Goal: Task Accomplishment & Management: Use online tool/utility

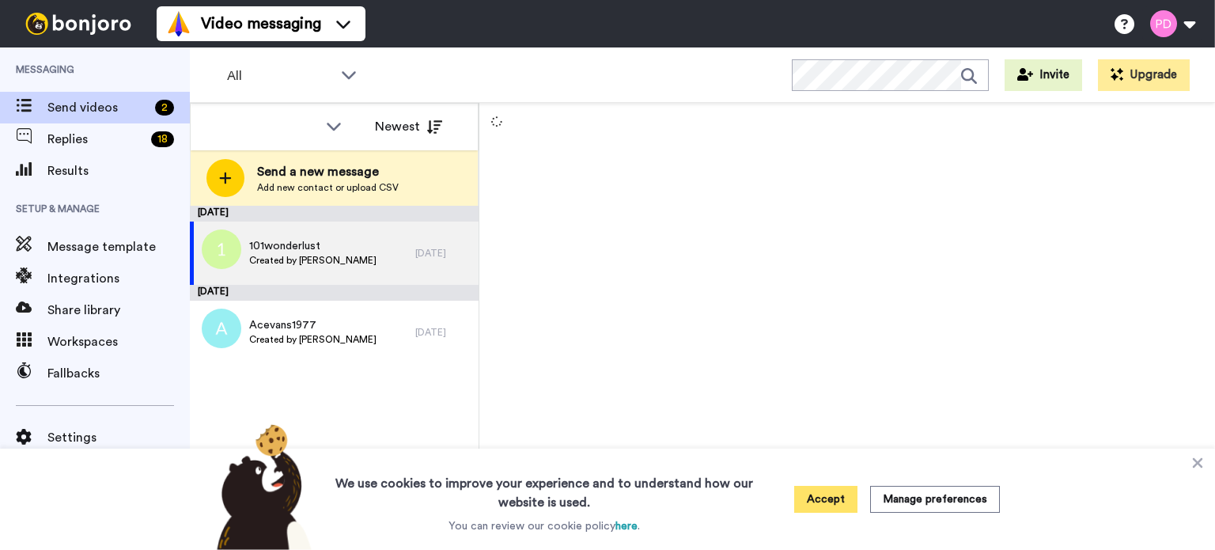
click at [840, 498] on button "Accept" at bounding box center [825, 499] width 63 height 27
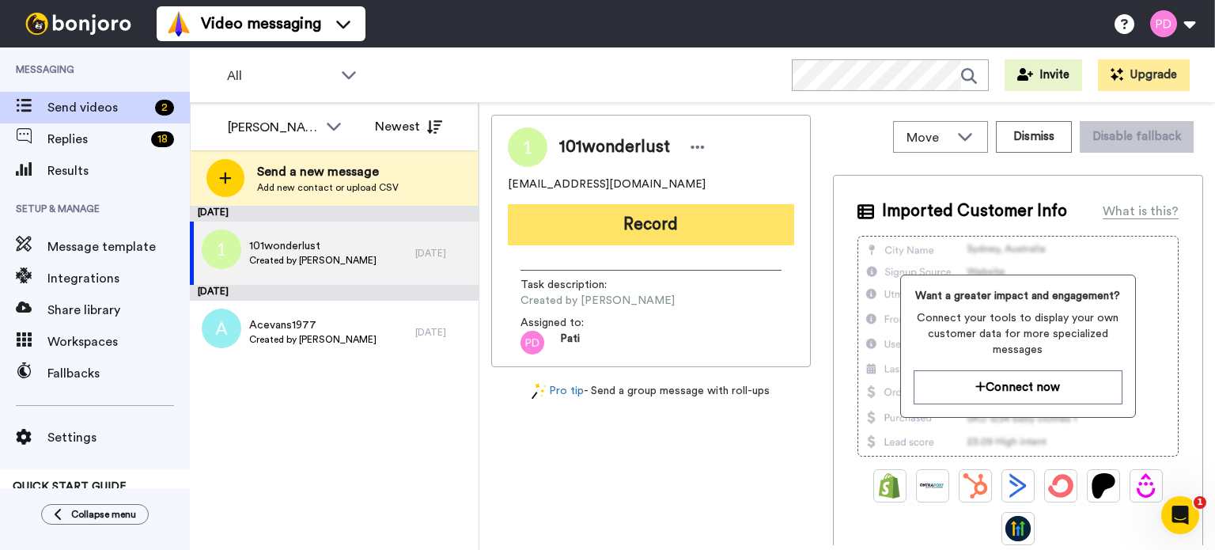
click at [660, 224] on button "Record" at bounding box center [651, 224] width 286 height 41
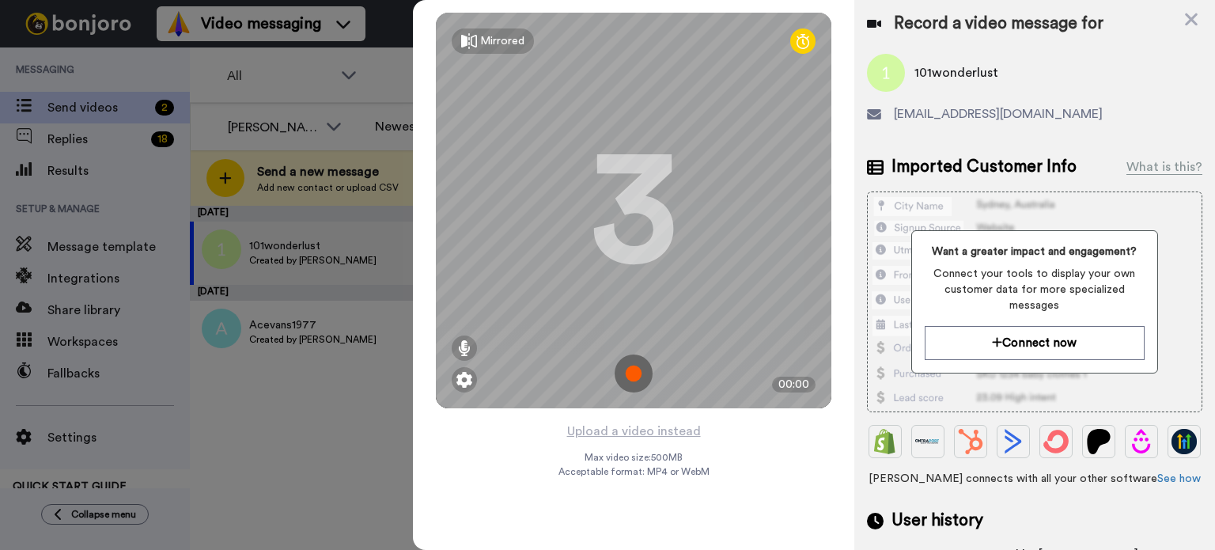
click at [630, 375] on img at bounding box center [633, 373] width 38 height 38
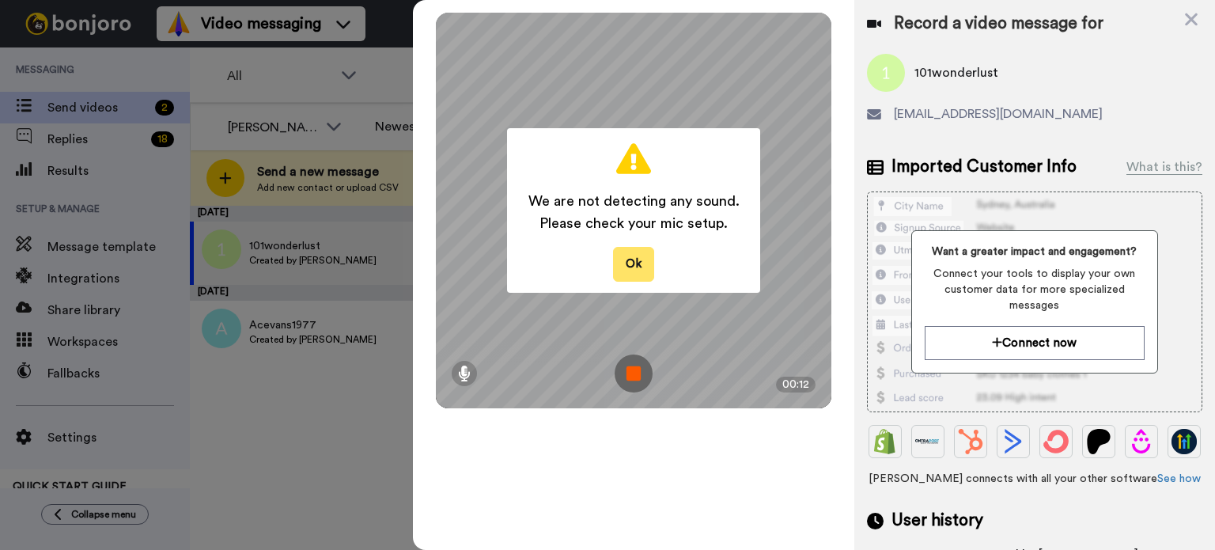
click at [635, 262] on button "Ok" at bounding box center [633, 264] width 41 height 34
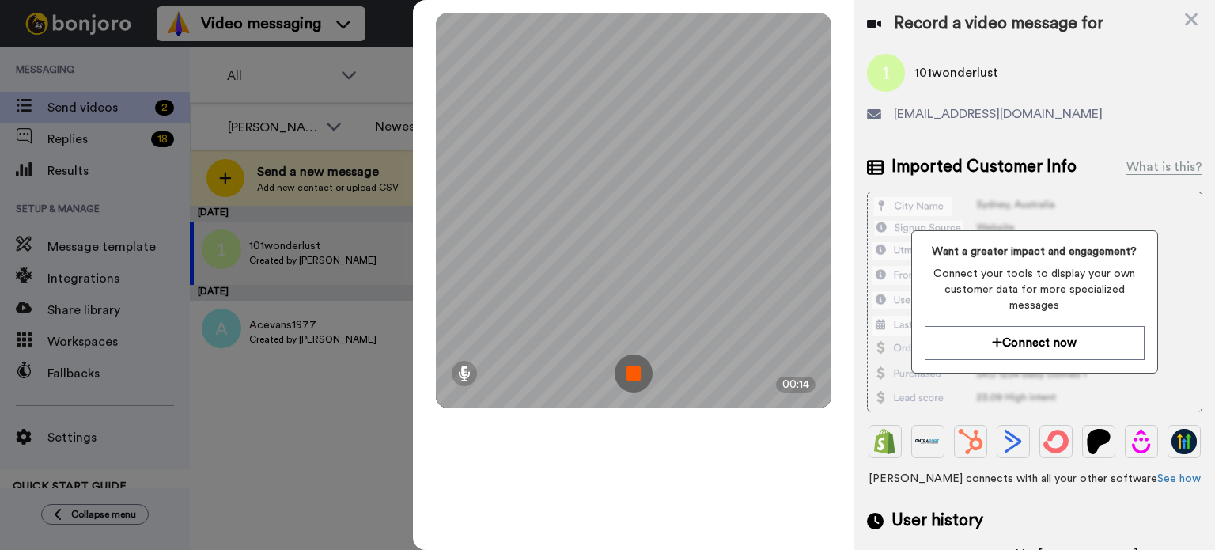
click at [634, 379] on img at bounding box center [633, 373] width 38 height 38
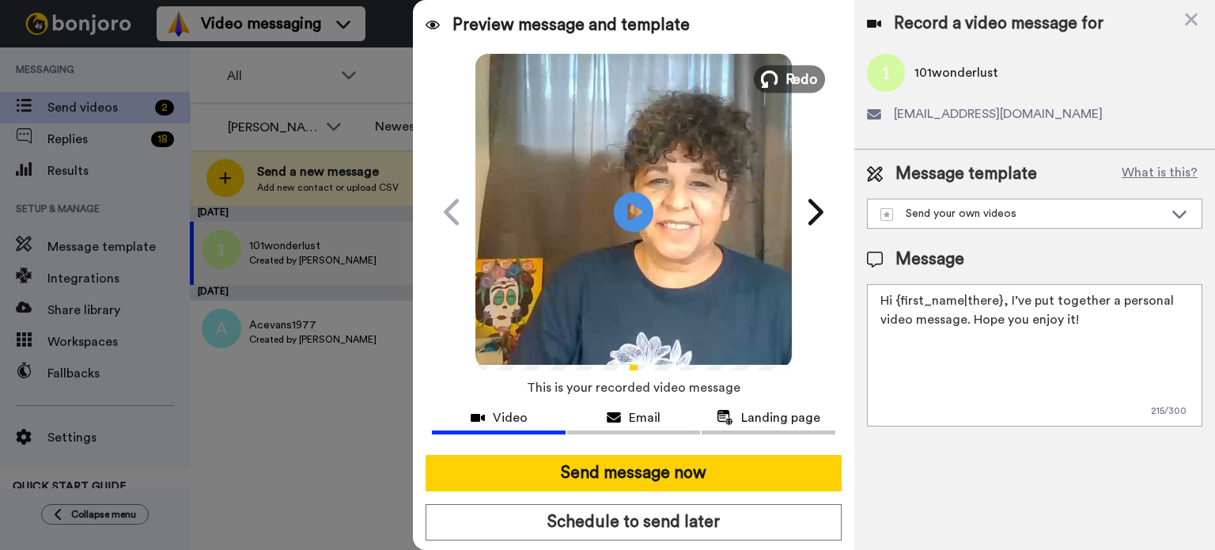
click at [786, 69] on span "Redo" at bounding box center [801, 78] width 33 height 21
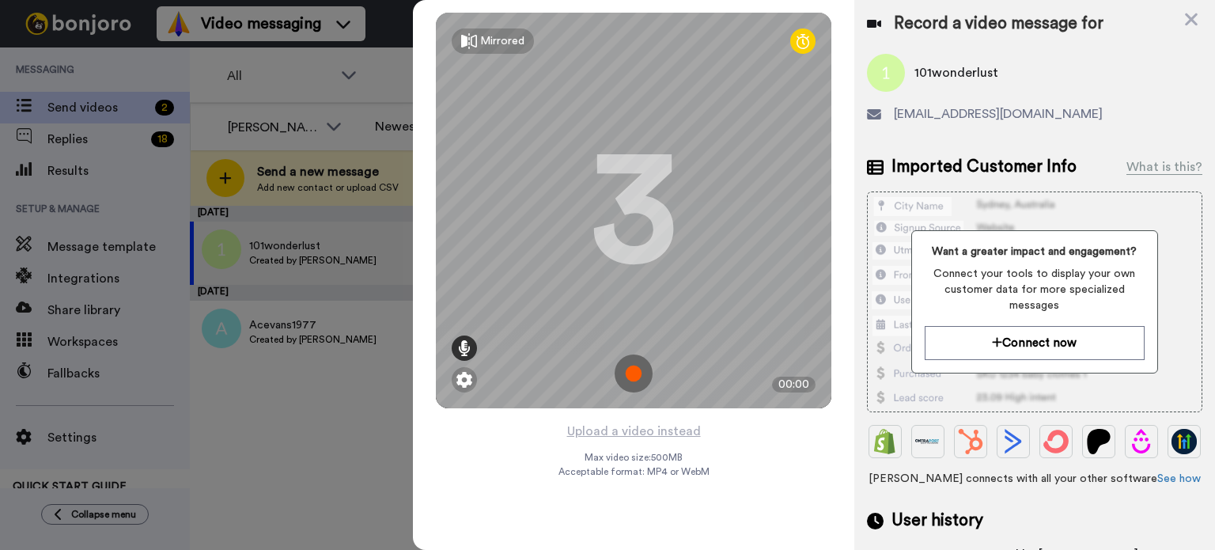
click at [463, 343] on icon at bounding box center [464, 348] width 13 height 16
click at [462, 347] on icon at bounding box center [464, 348] width 13 height 16
click at [633, 380] on img at bounding box center [633, 373] width 38 height 38
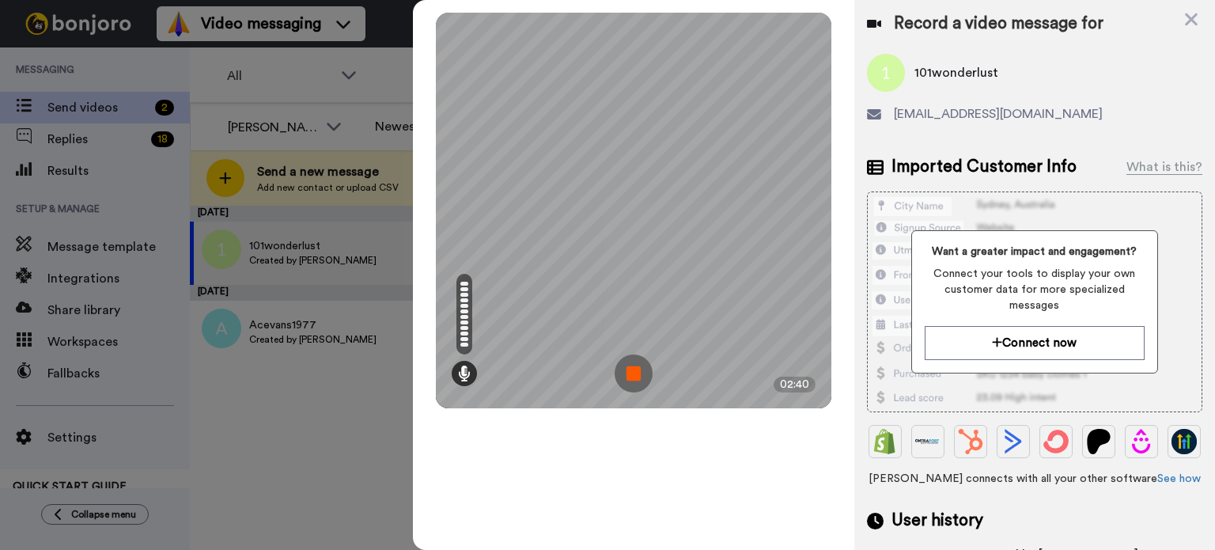
click at [652, 370] on div "Mirrored Redo 3 02:40" at bounding box center [633, 210] width 395 height 395
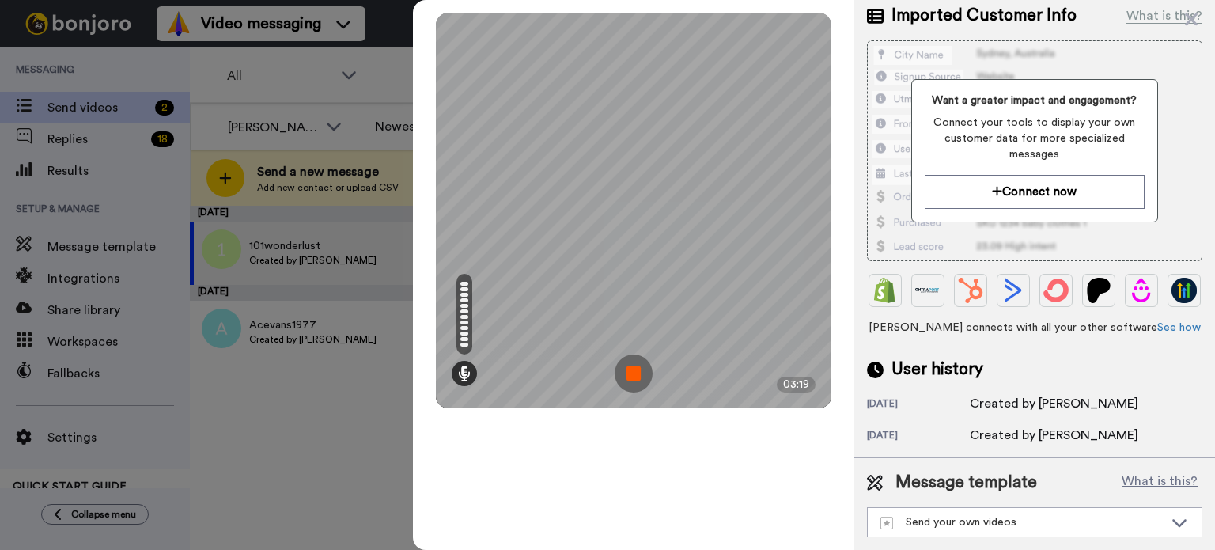
scroll to position [192, 0]
click at [1170, 528] on icon at bounding box center [1179, 522] width 19 height 16
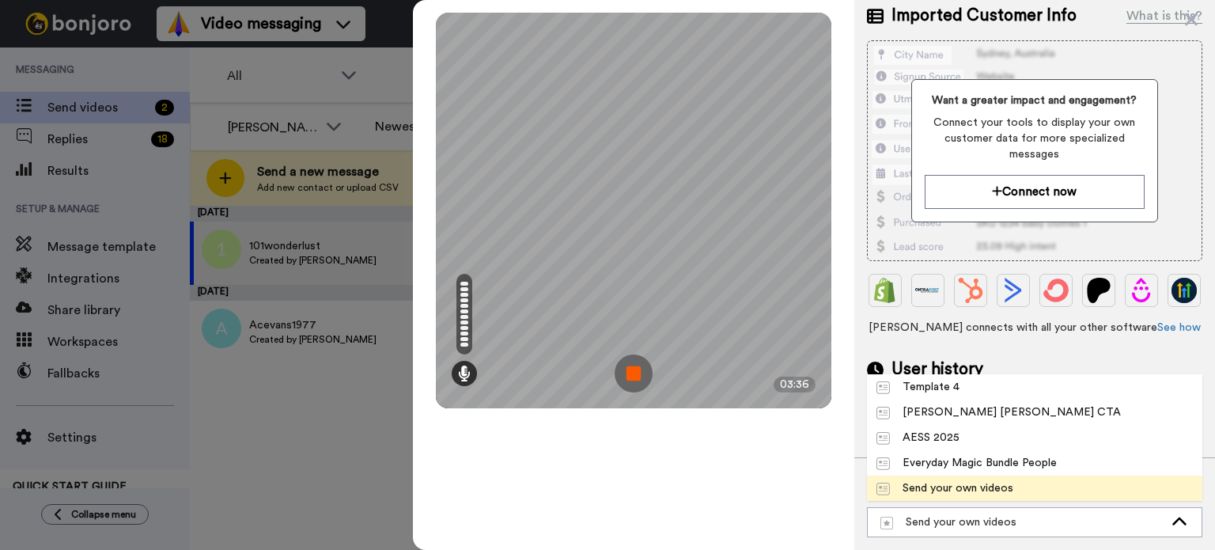
click at [1006, 492] on div "Send your own videos" at bounding box center [944, 488] width 137 height 16
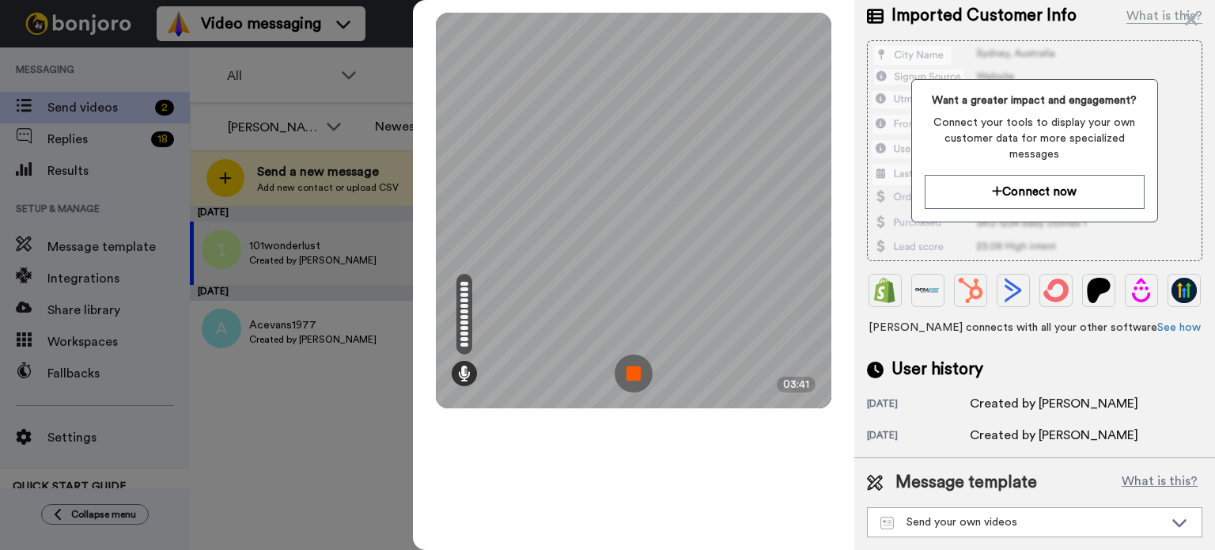
drag, startPoint x: 796, startPoint y: 6, endPoint x: 748, endPoint y: -7, distance: 49.9
click at [748, 0] on html "Video messaging Switch to Video messaging Testimonials Settings Discover Help &…" at bounding box center [607, 275] width 1215 height 550
click at [1189, 17] on icon at bounding box center [1191, 19] width 13 height 13
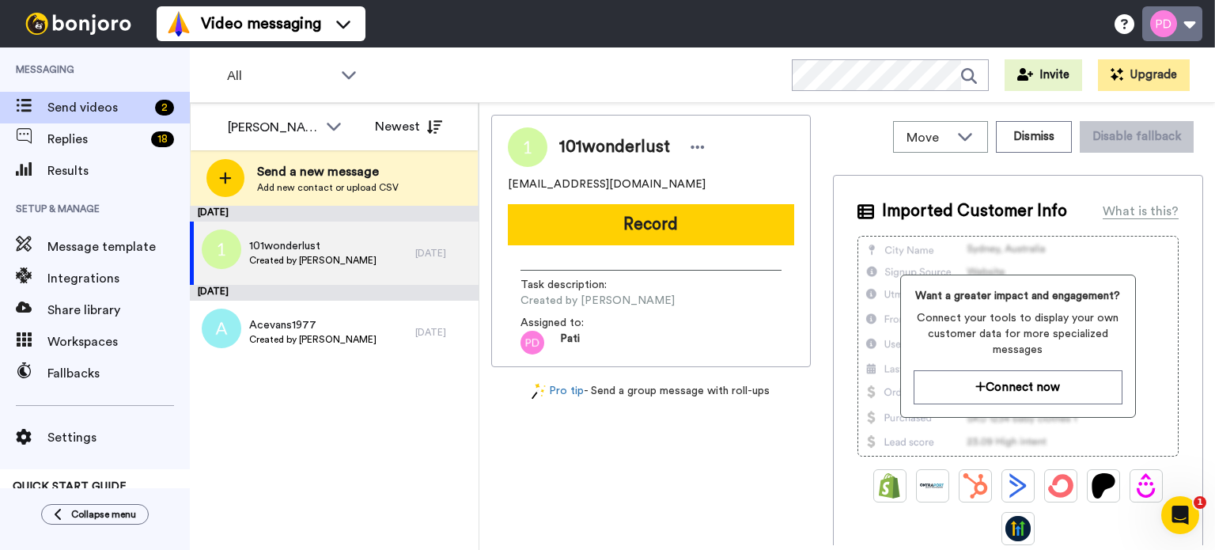
scroll to position [0, 0]
click at [690, 143] on icon at bounding box center [697, 147] width 14 height 16
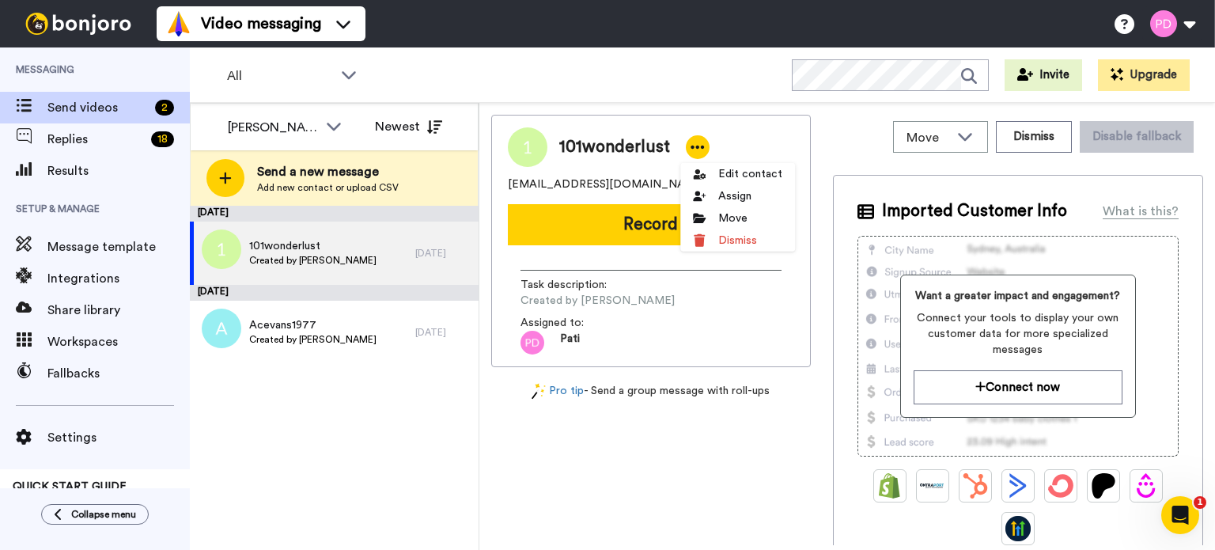
click at [690, 143] on icon at bounding box center [697, 147] width 14 height 16
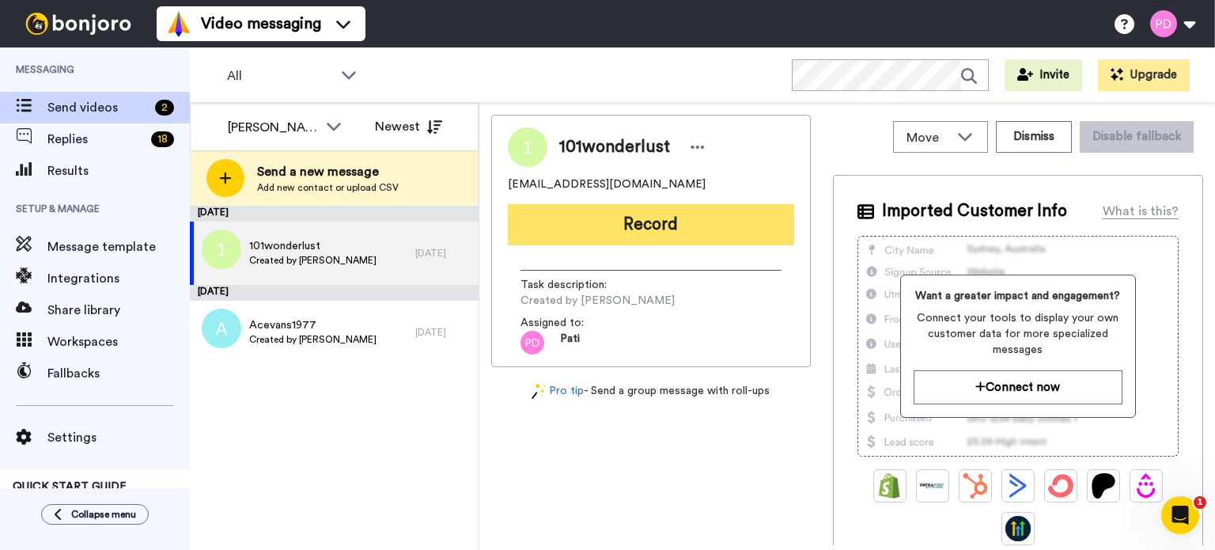
click at [639, 218] on button "Record" at bounding box center [651, 224] width 286 height 41
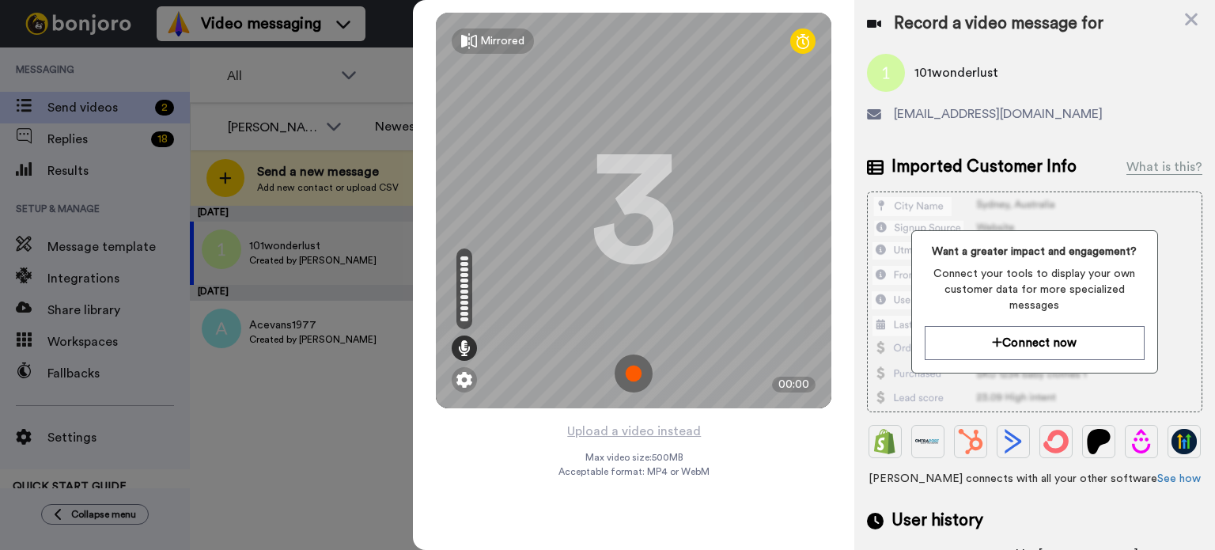
click at [1043, 55] on div "101wonderlust" at bounding box center [1034, 73] width 335 height 38
click at [1017, 113] on span "101wonderlust@gmail.com" at bounding box center [998, 113] width 209 height 19
click at [1193, 17] on icon at bounding box center [1191, 19] width 13 height 13
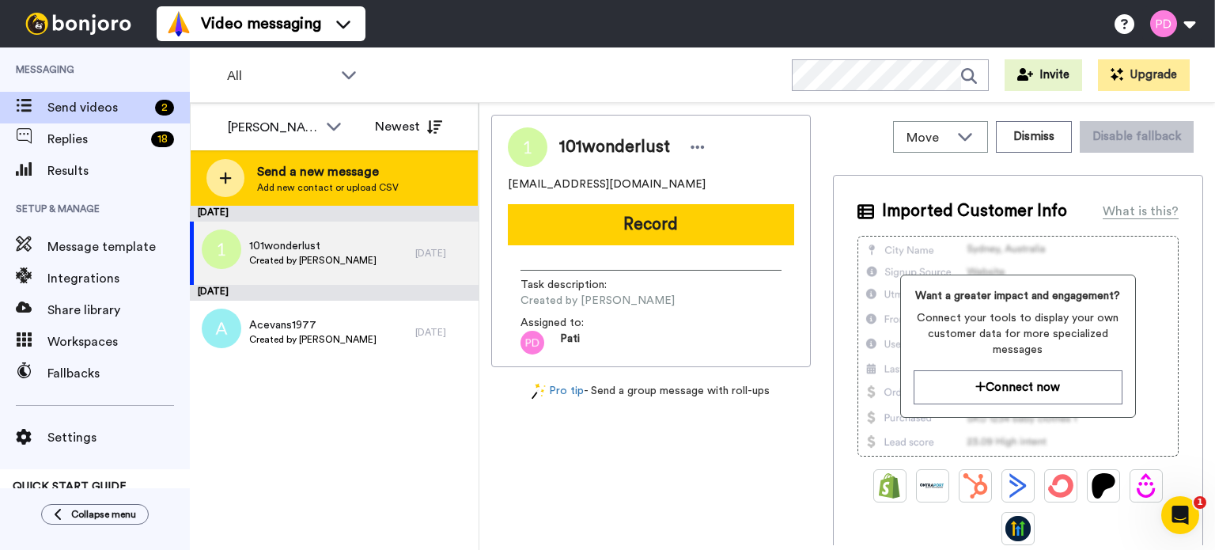
click at [309, 173] on span "Send a new message" at bounding box center [328, 171] width 142 height 19
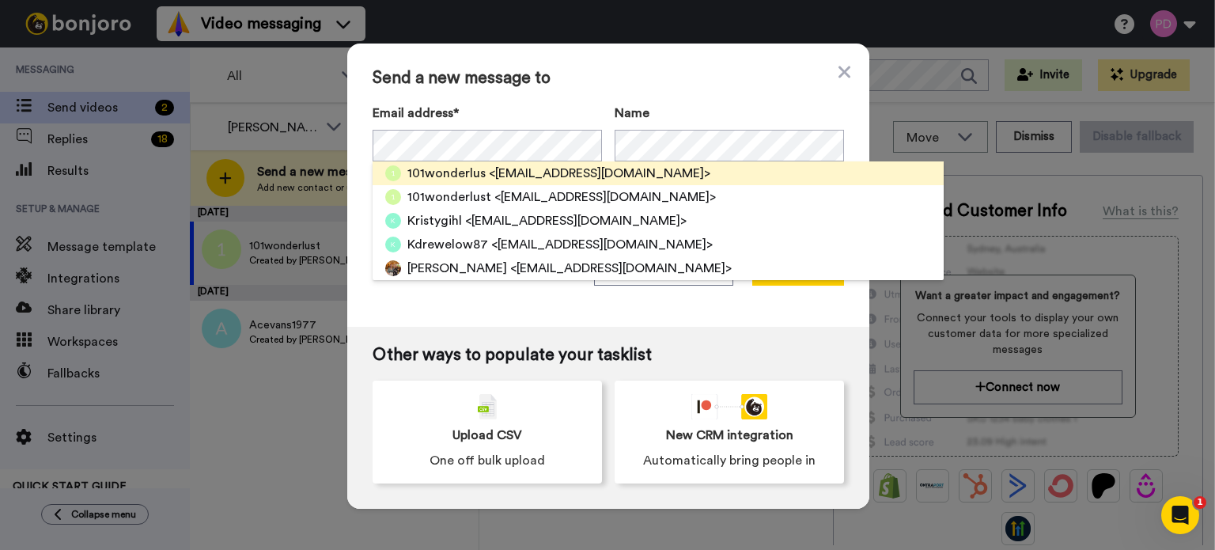
click at [452, 168] on span "101wonderlus" at bounding box center [446, 173] width 78 height 19
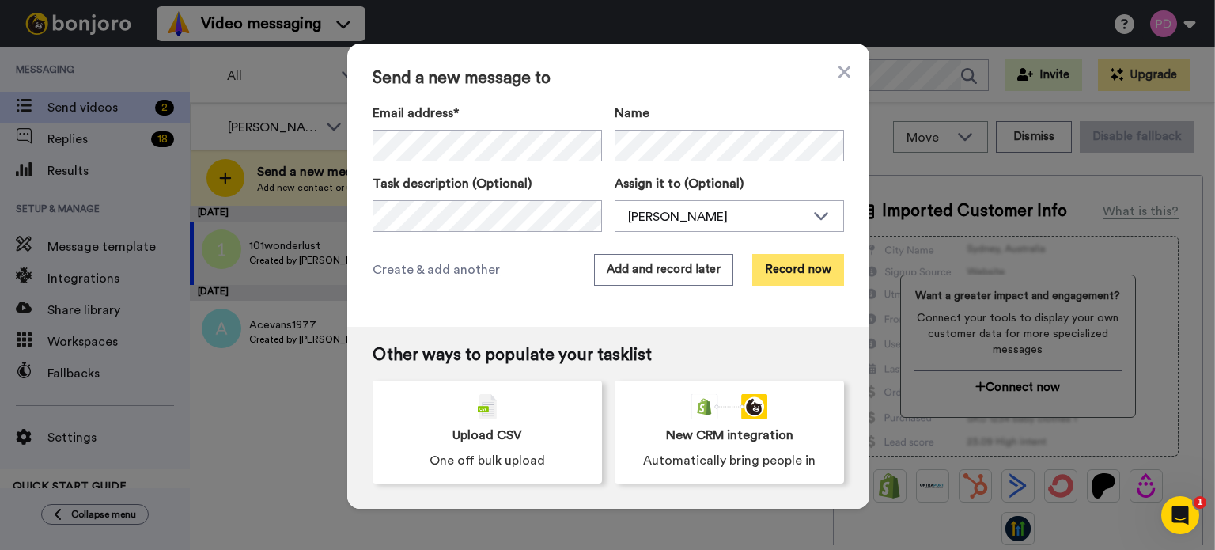
click at [777, 268] on button "Record now" at bounding box center [798, 270] width 92 height 32
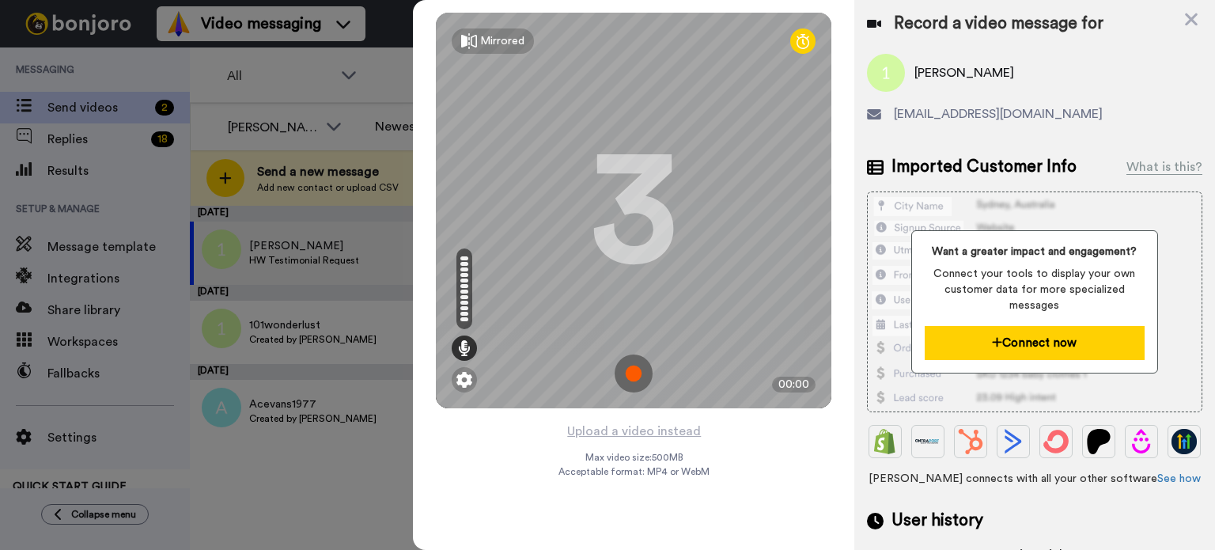
click at [974, 336] on button "Connect now" at bounding box center [1035, 343] width 220 height 34
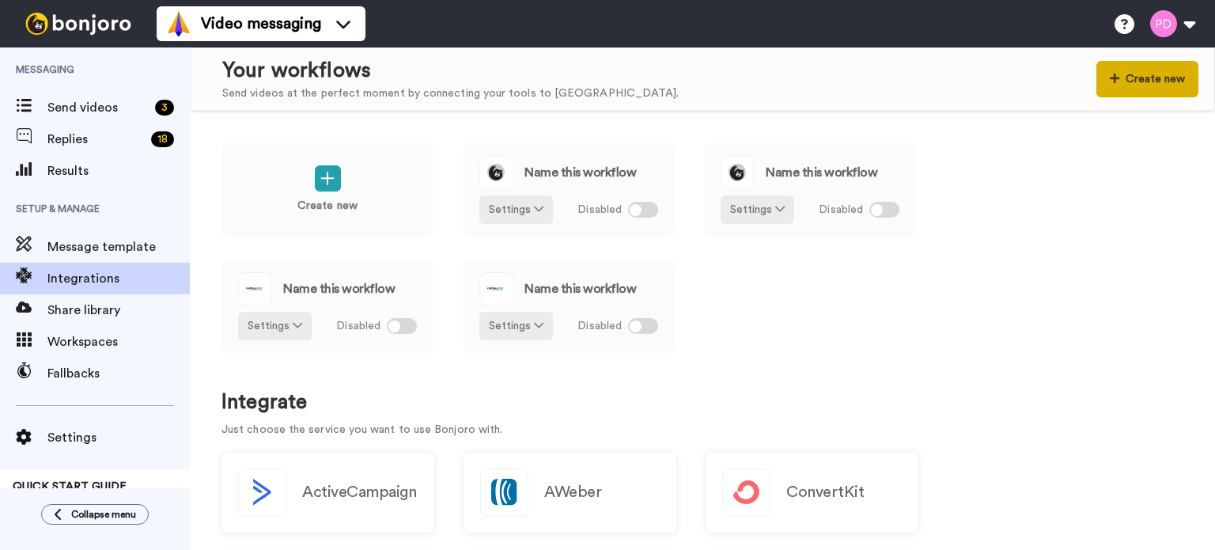
click at [1158, 74] on button "Create new" at bounding box center [1147, 79] width 102 height 36
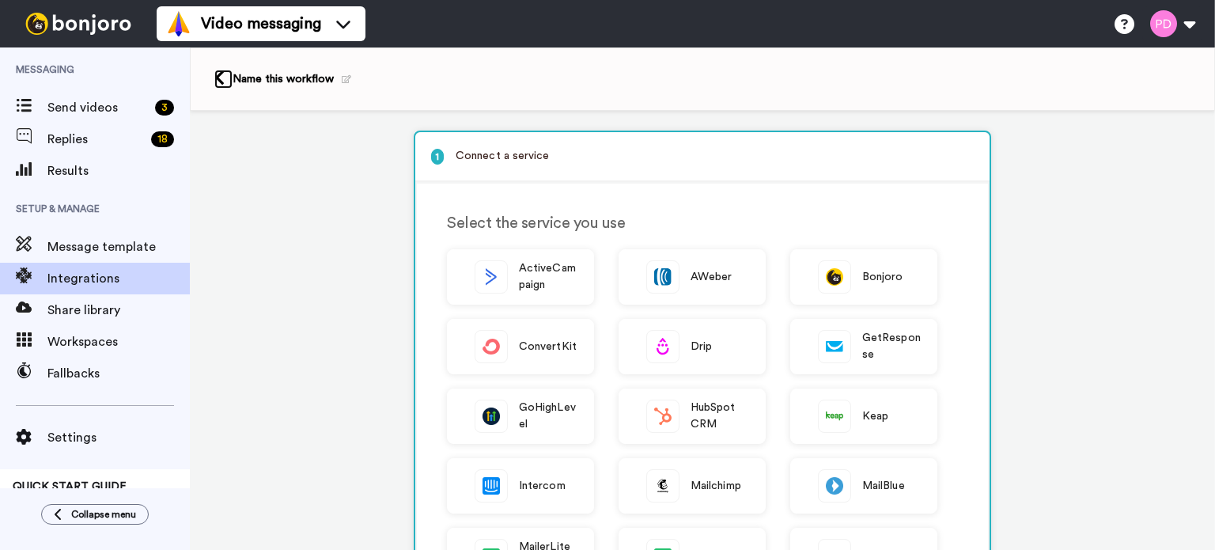
click at [217, 78] on icon at bounding box center [219, 78] width 10 height 17
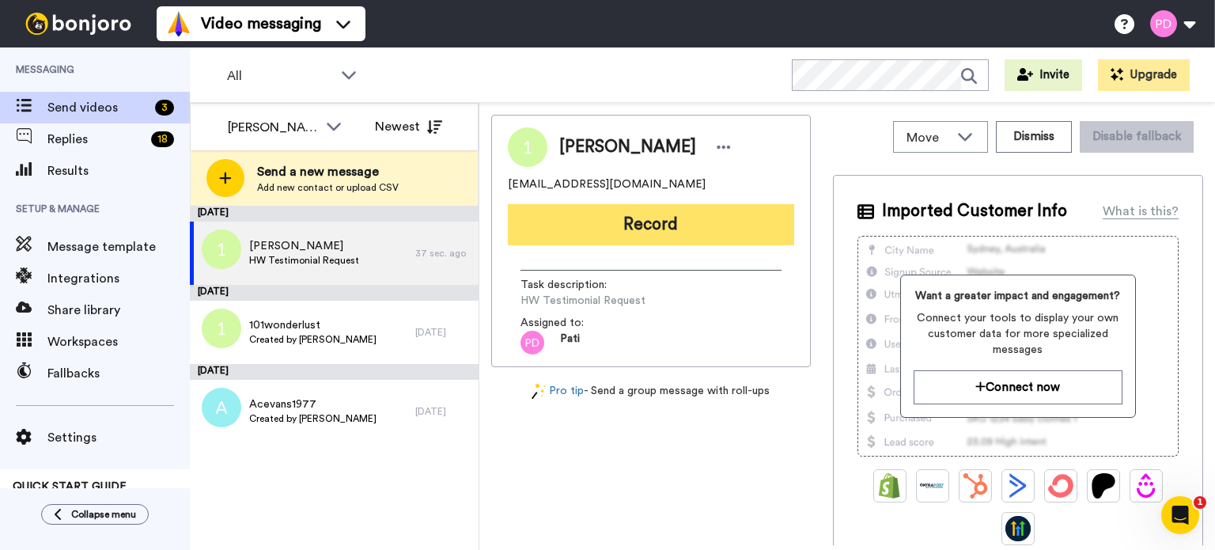
click at [679, 220] on button "Record" at bounding box center [651, 224] width 286 height 41
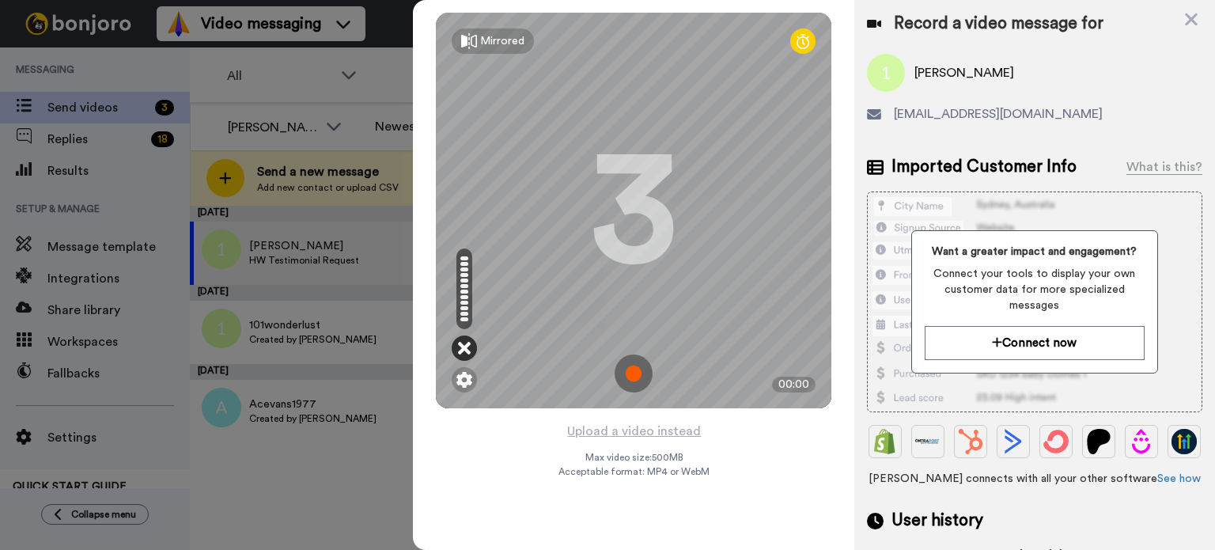
click at [461, 344] on icon at bounding box center [464, 348] width 13 height 16
click at [463, 338] on div at bounding box center [464, 347] width 25 height 25
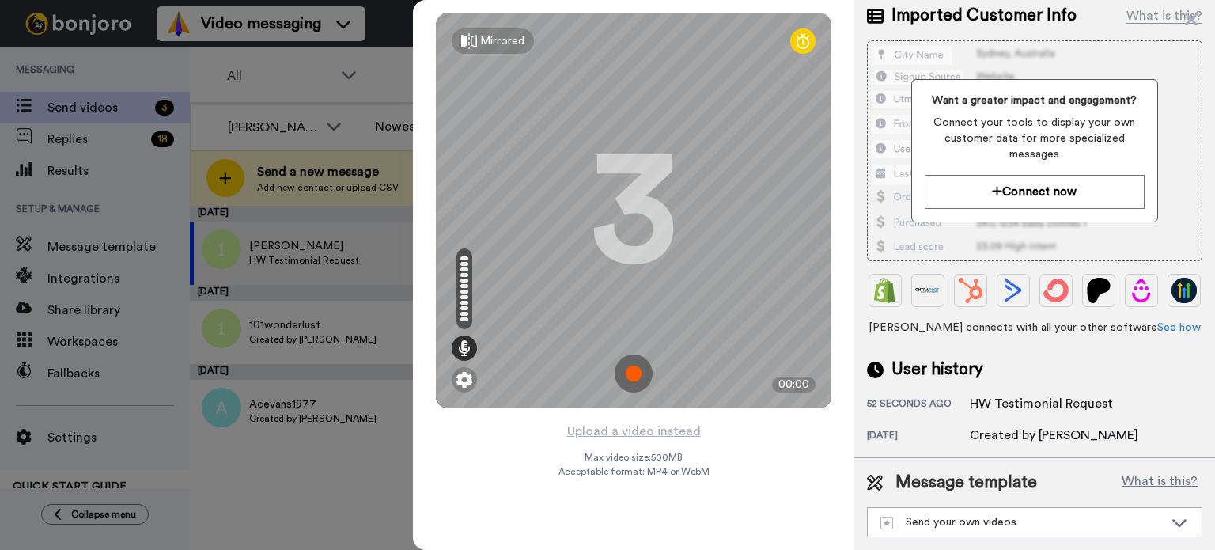
scroll to position [192, 0]
click at [1008, 524] on div "Send your own videos" at bounding box center [1021, 522] width 283 height 16
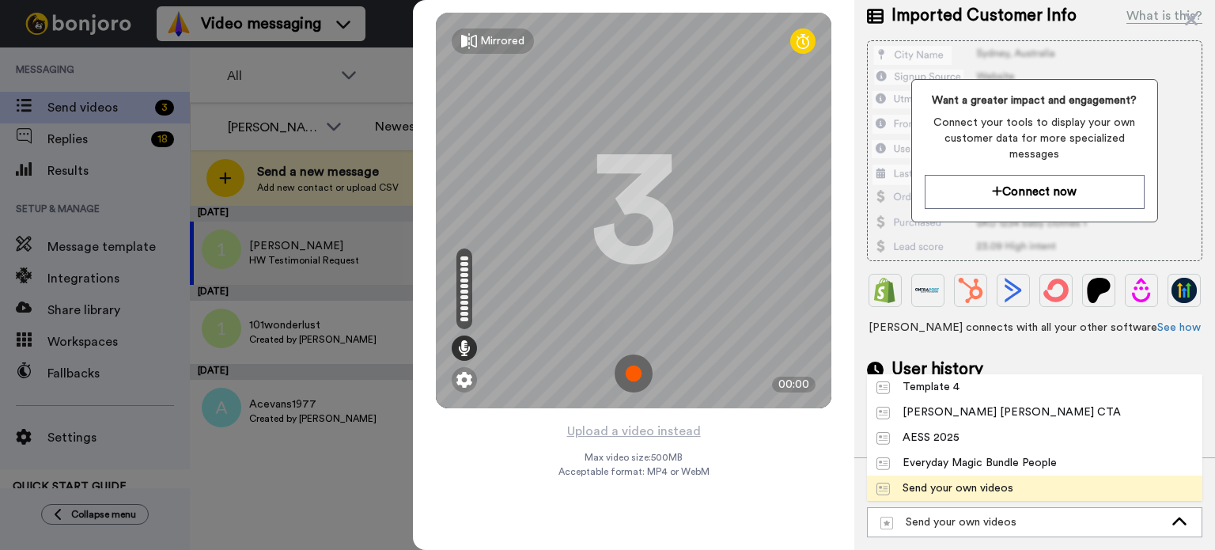
click at [999, 484] on div "Send your own videos" at bounding box center [944, 488] width 137 height 16
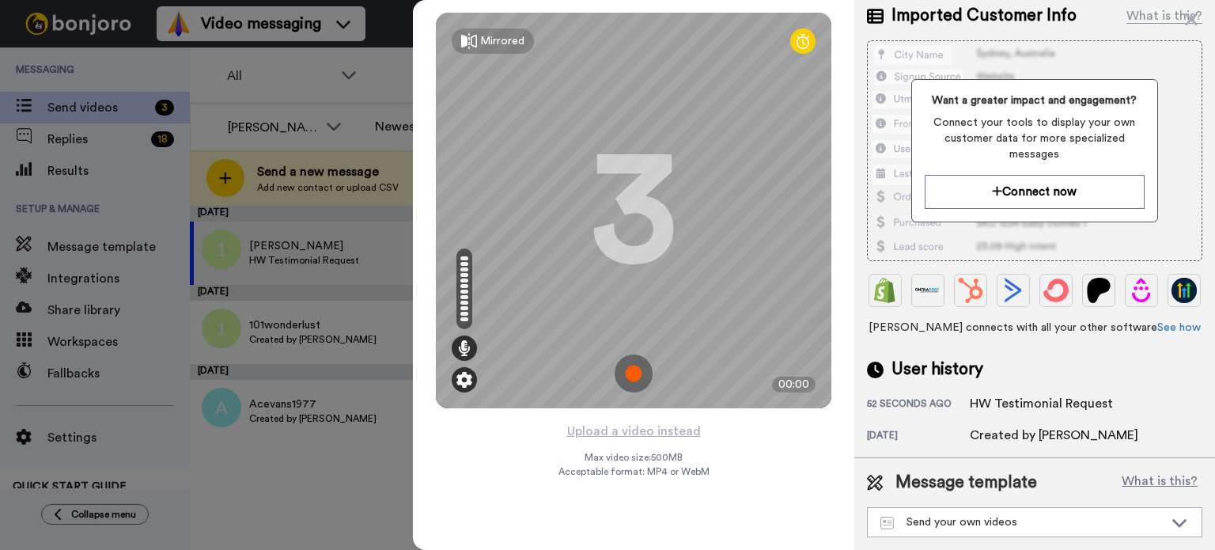
click at [463, 372] on img at bounding box center [464, 380] width 16 height 16
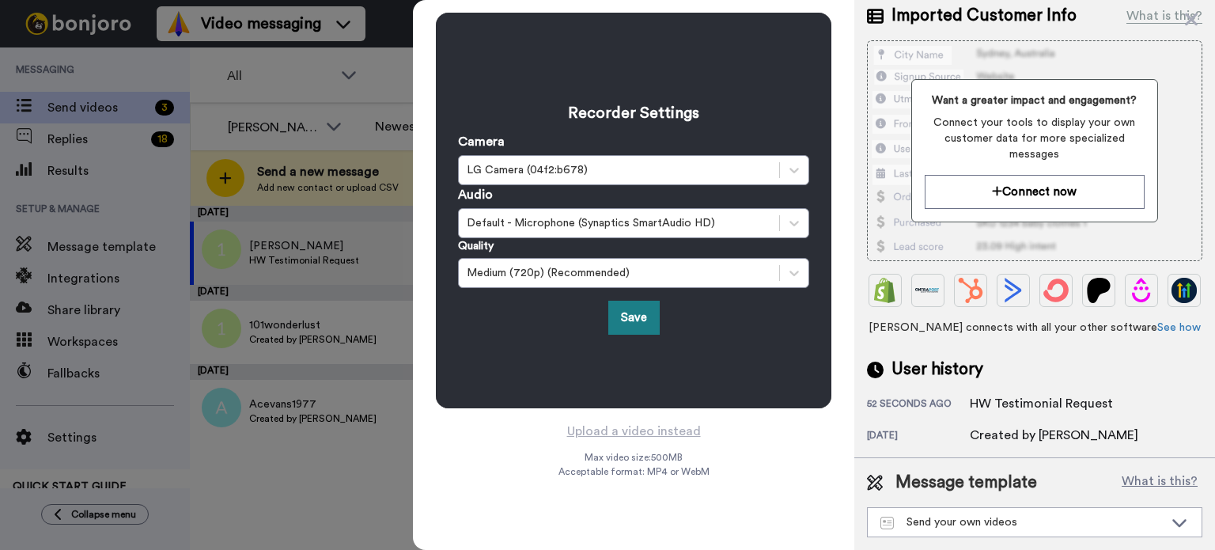
click at [636, 322] on button "Save" at bounding box center [633, 318] width 51 height 34
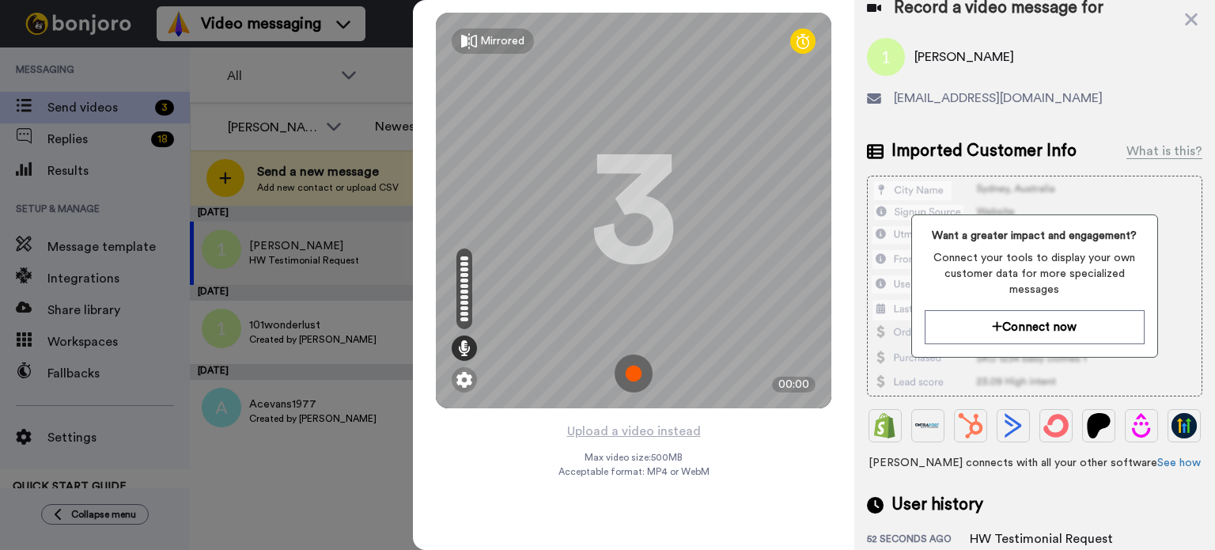
scroll to position [0, 0]
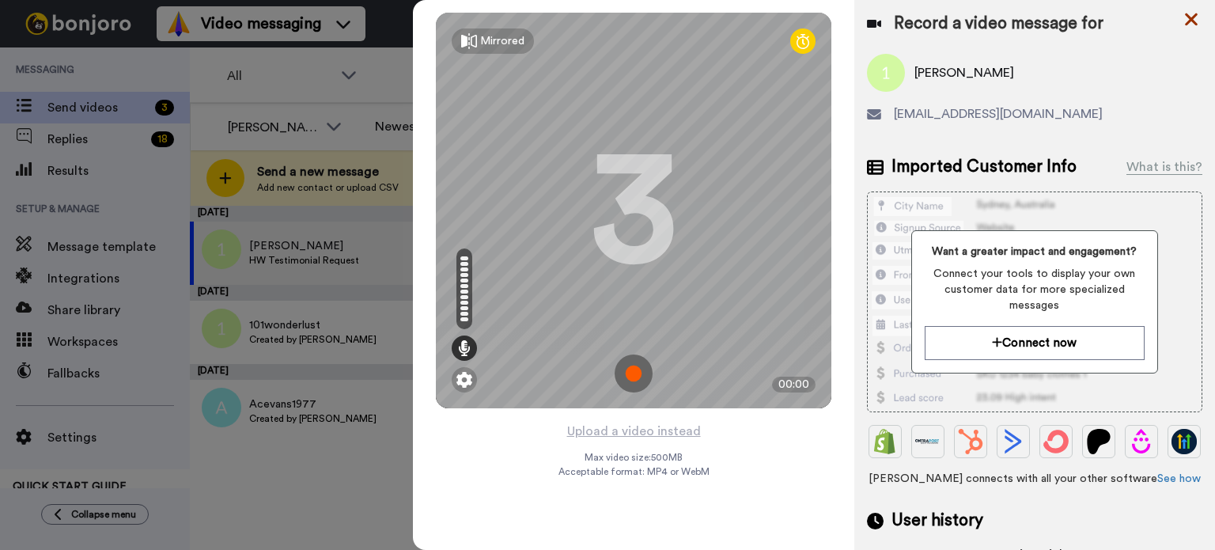
click at [1185, 16] on icon at bounding box center [1191, 19] width 16 height 20
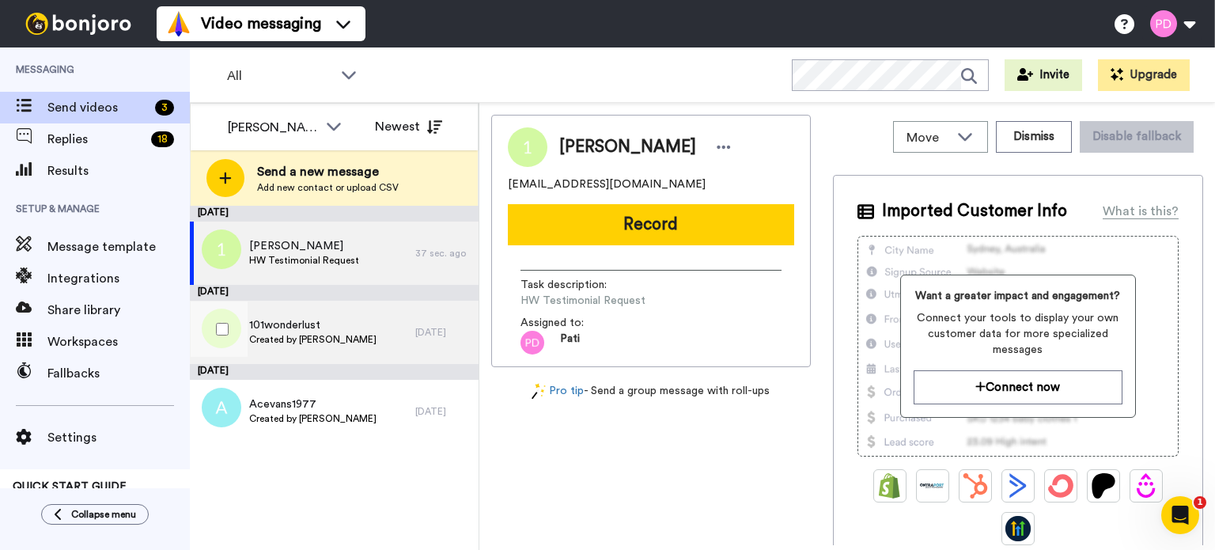
click at [308, 327] on span "101wonderlust" at bounding box center [312, 325] width 127 height 16
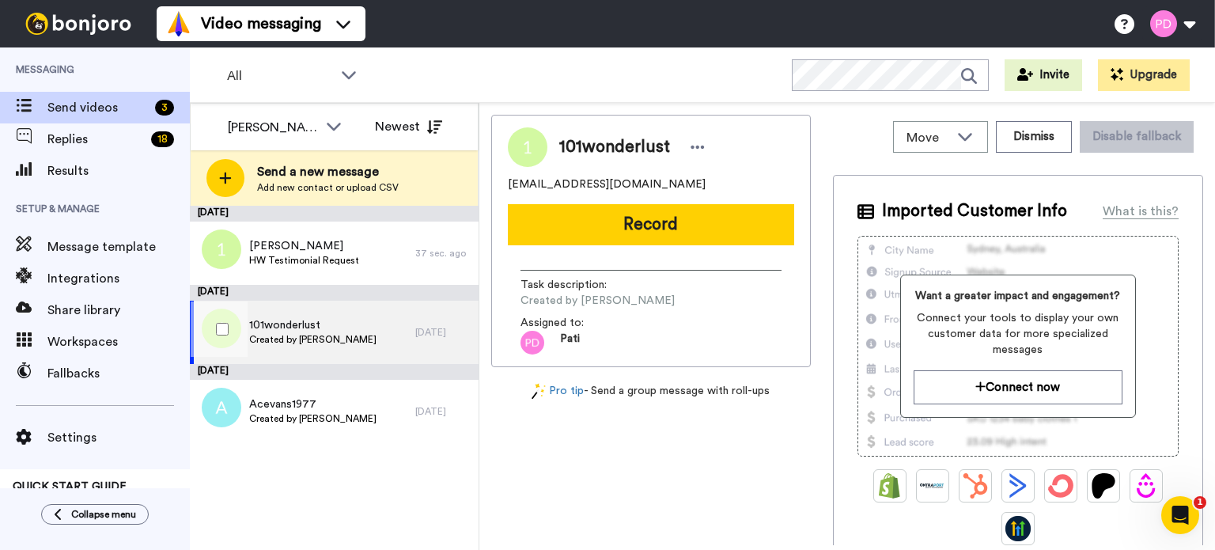
click at [212, 326] on div at bounding box center [219, 328] width 57 height 55
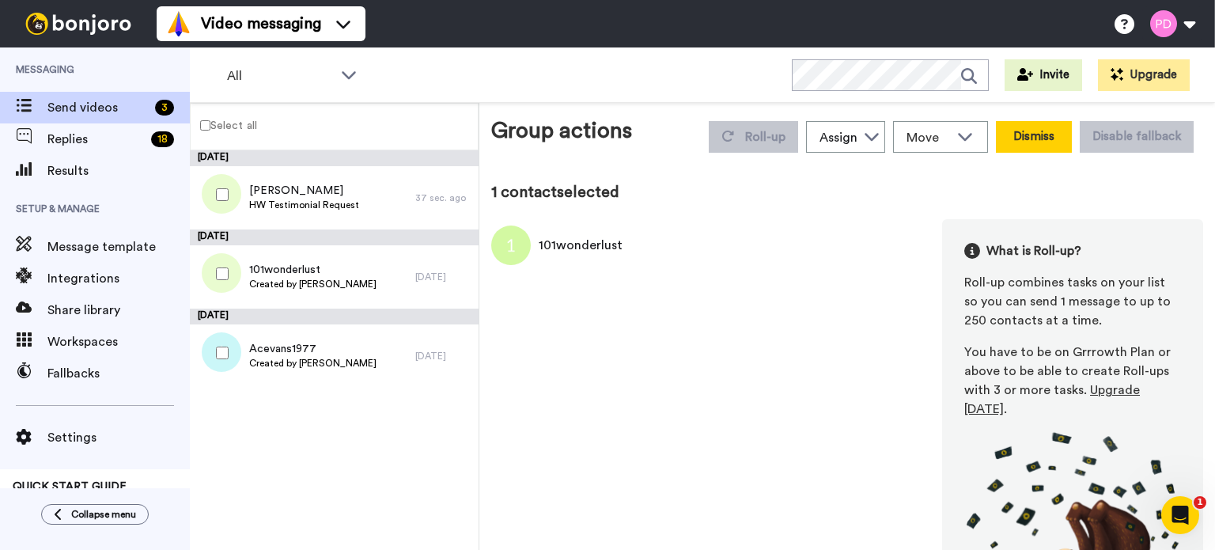
click at [1024, 135] on button "Dismiss" at bounding box center [1034, 137] width 76 height 32
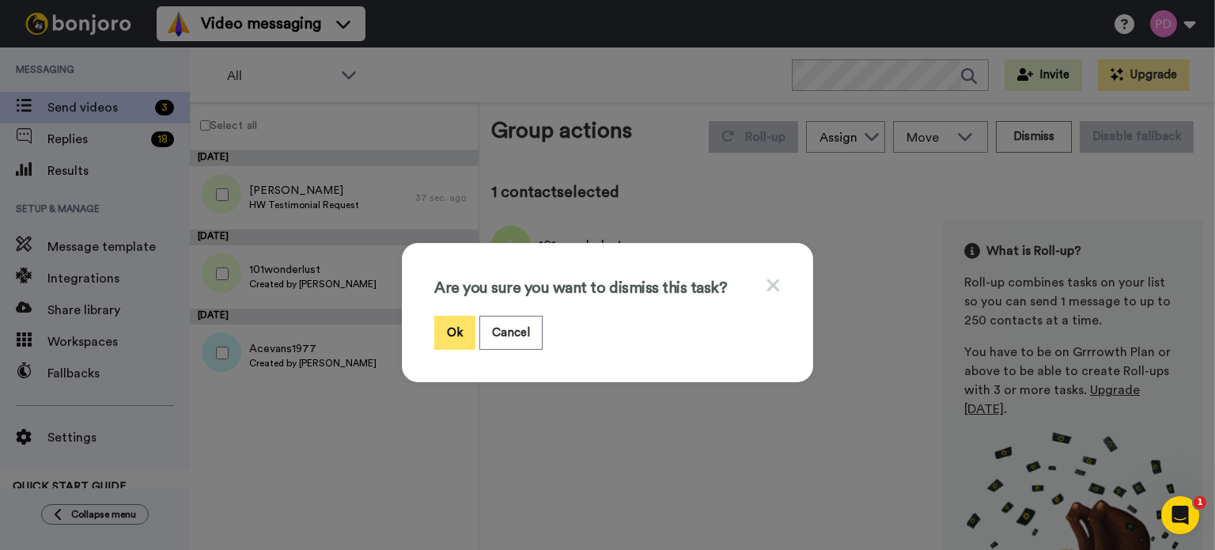
click at [441, 330] on button "Ok" at bounding box center [454, 333] width 41 height 34
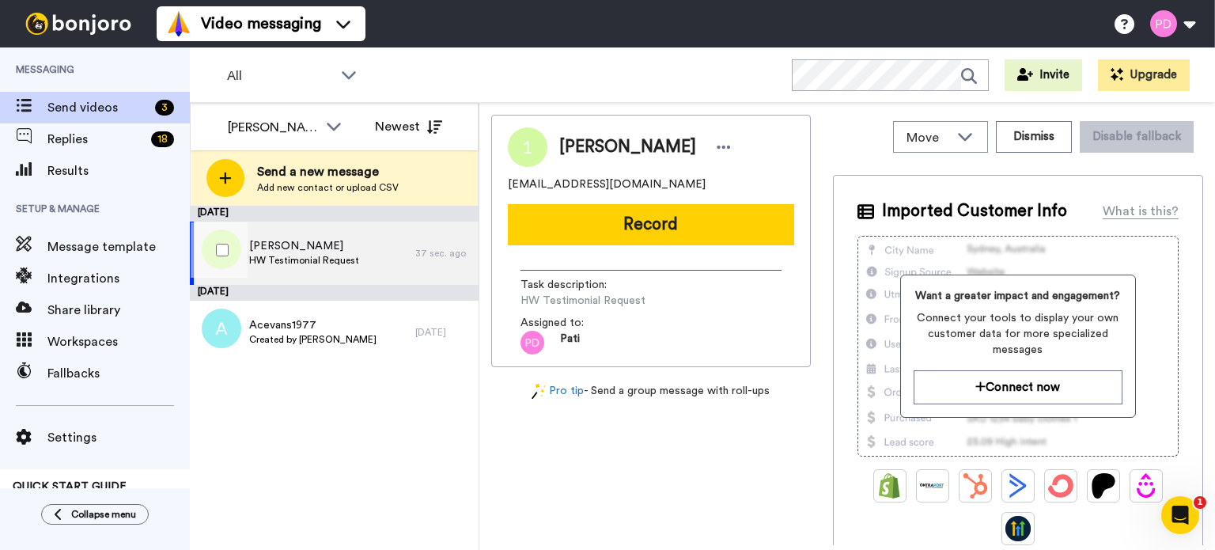
click at [310, 240] on span "DiAnne" at bounding box center [304, 246] width 110 height 16
click at [295, 245] on span "DiAnne" at bounding box center [304, 246] width 110 height 16
click at [717, 150] on icon at bounding box center [724, 147] width 14 height 16
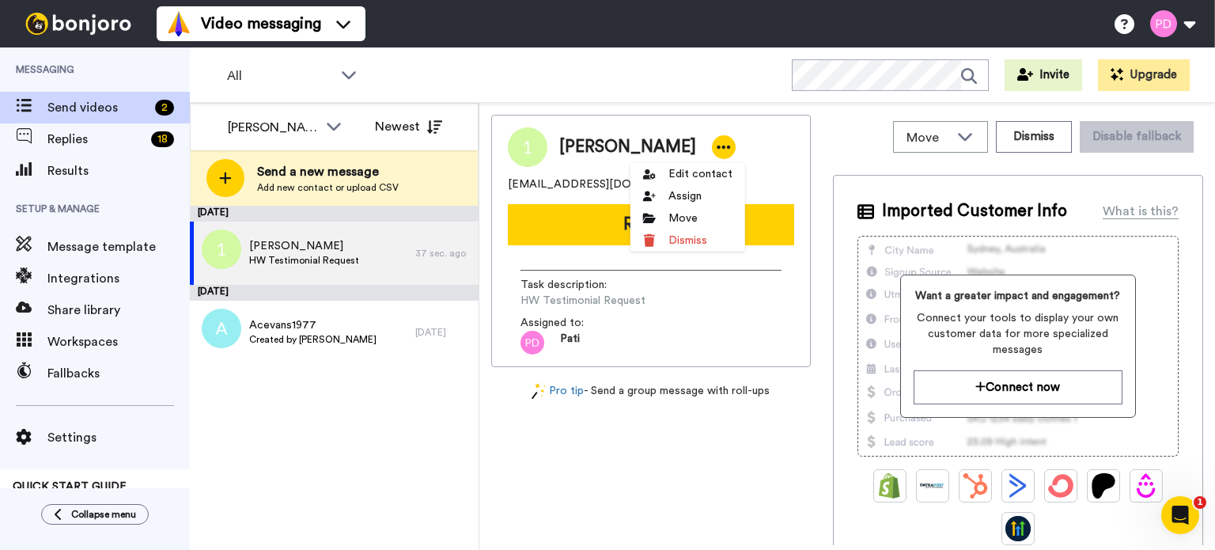
click at [717, 145] on icon at bounding box center [724, 147] width 14 height 16
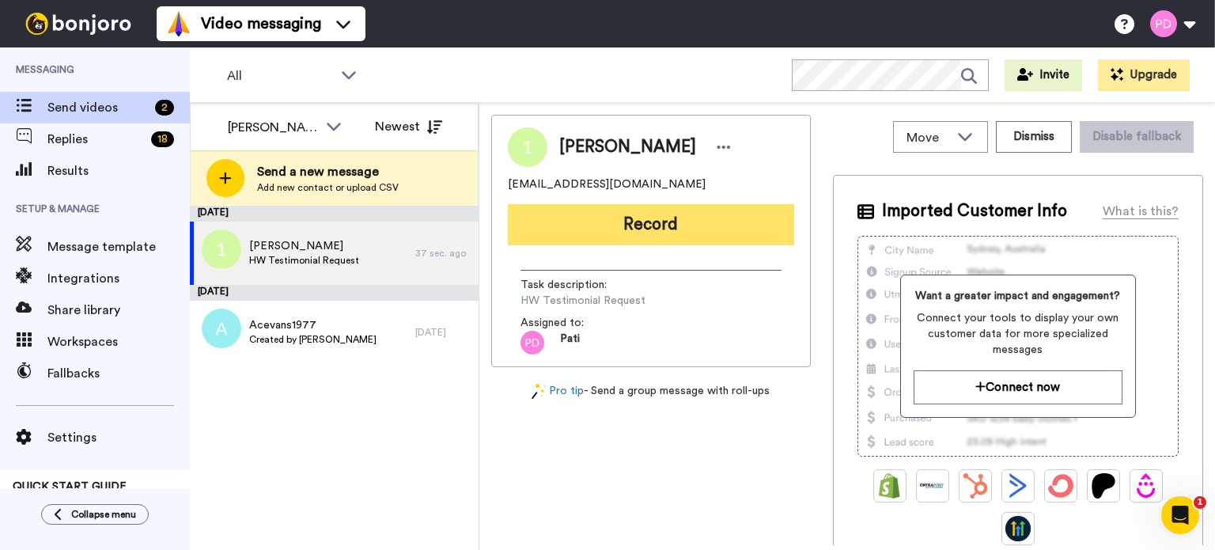
click at [698, 222] on button "Record" at bounding box center [651, 224] width 286 height 41
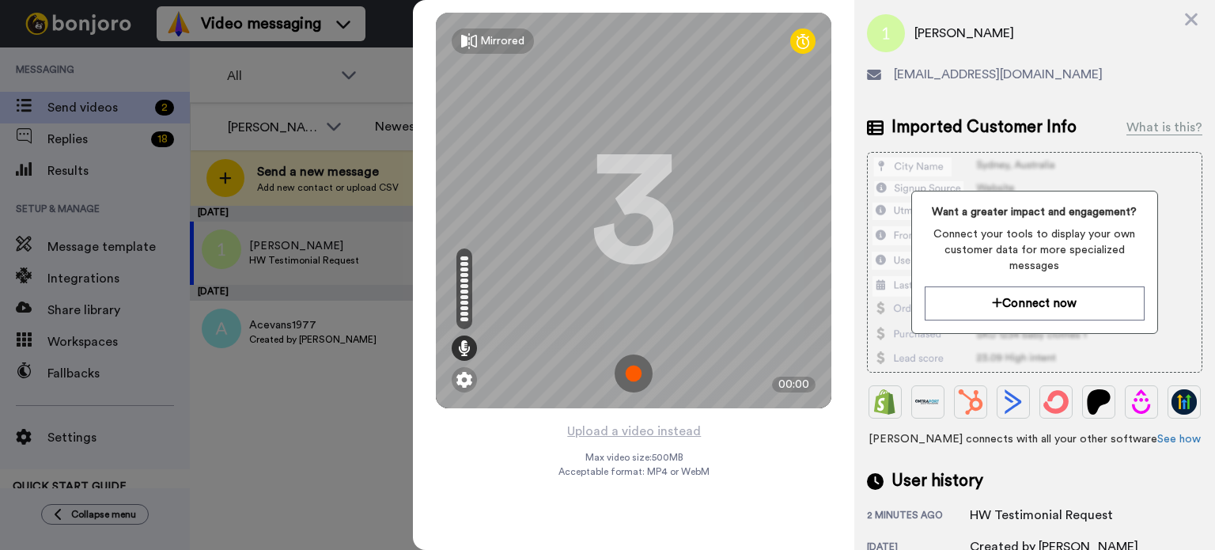
scroll to position [34, 0]
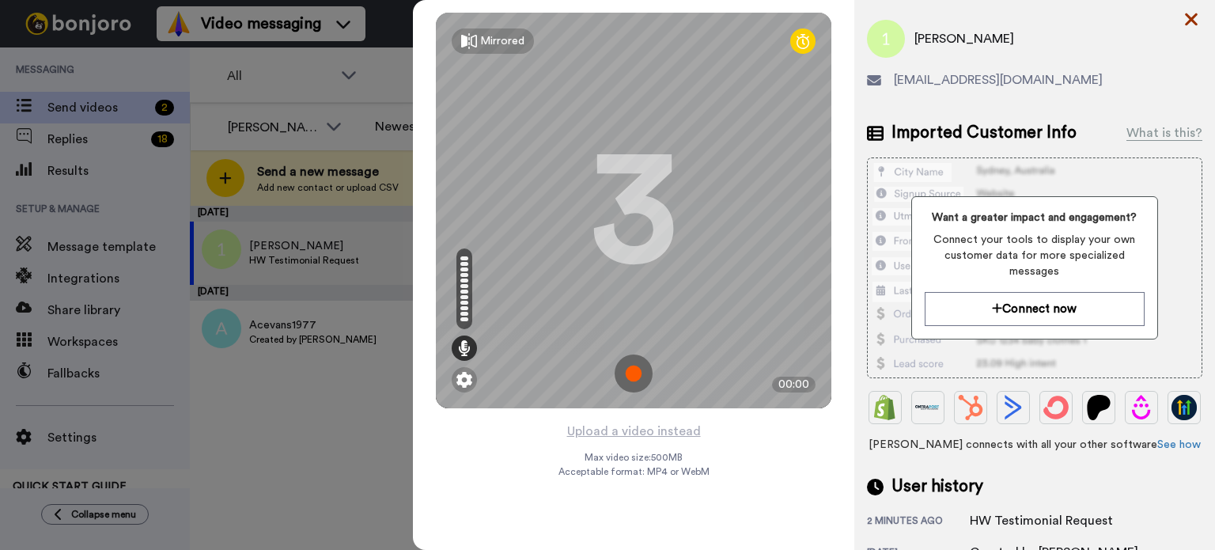
click at [1185, 21] on icon at bounding box center [1191, 19] width 16 height 20
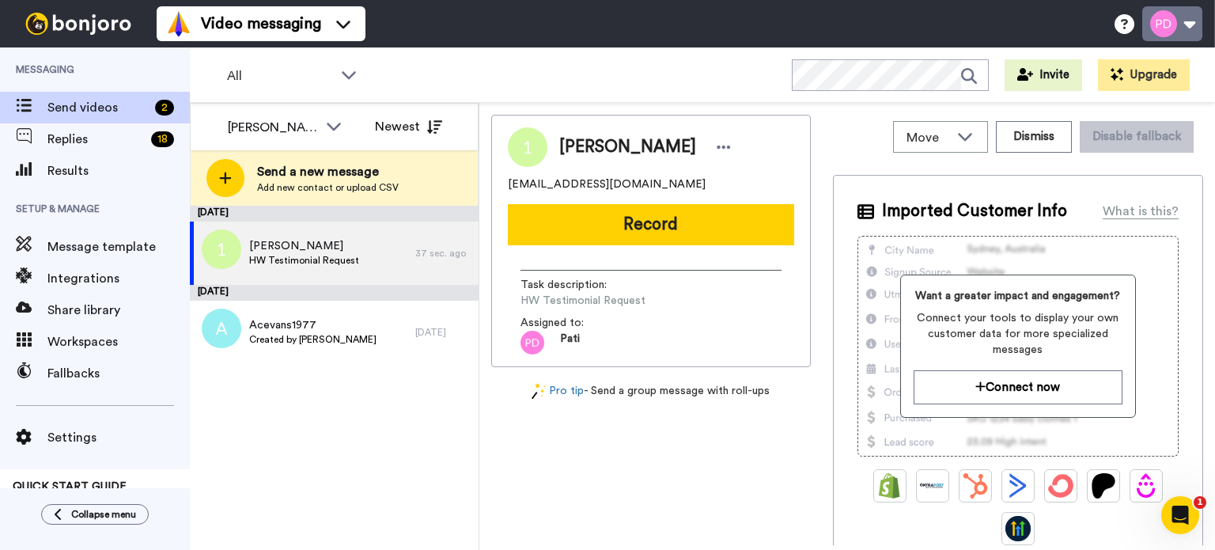
scroll to position [0, 0]
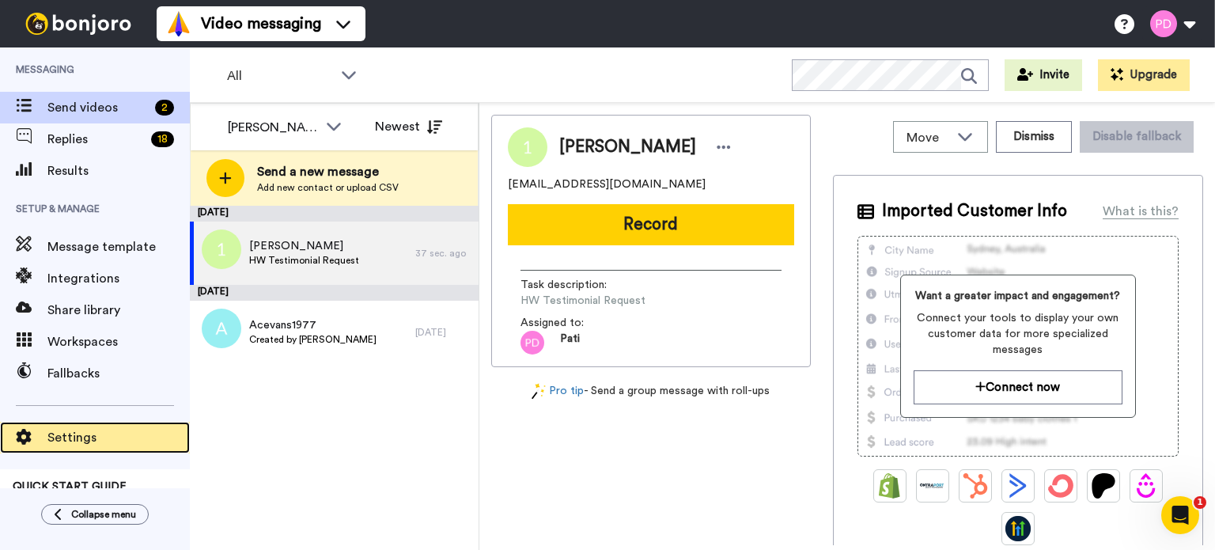
click at [66, 426] on div "Settings" at bounding box center [95, 438] width 190 height 32
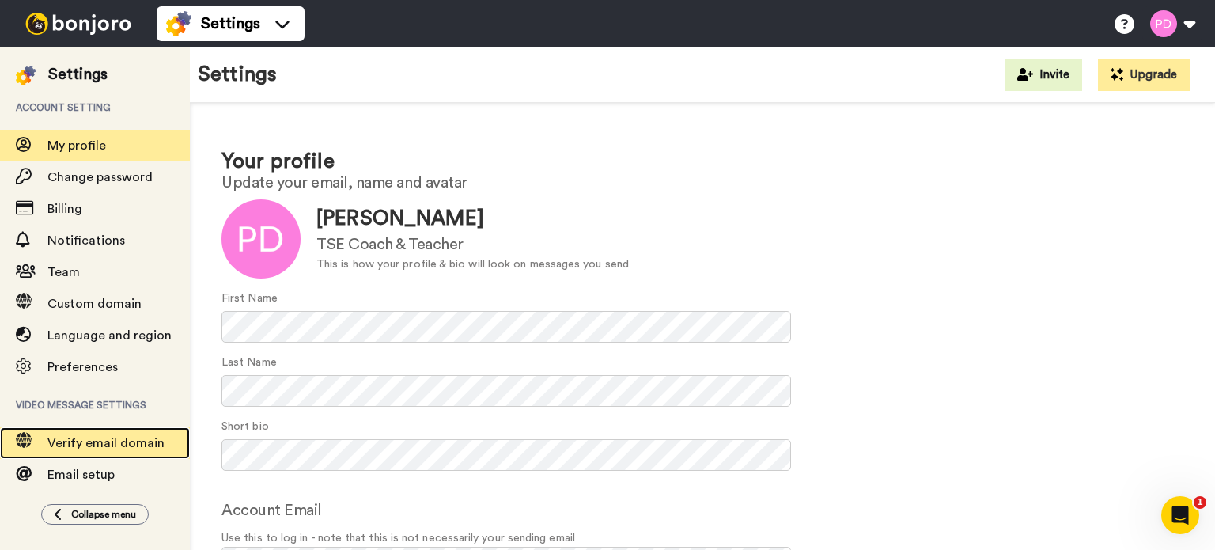
click at [108, 445] on span "Verify email domain" at bounding box center [105, 443] width 117 height 13
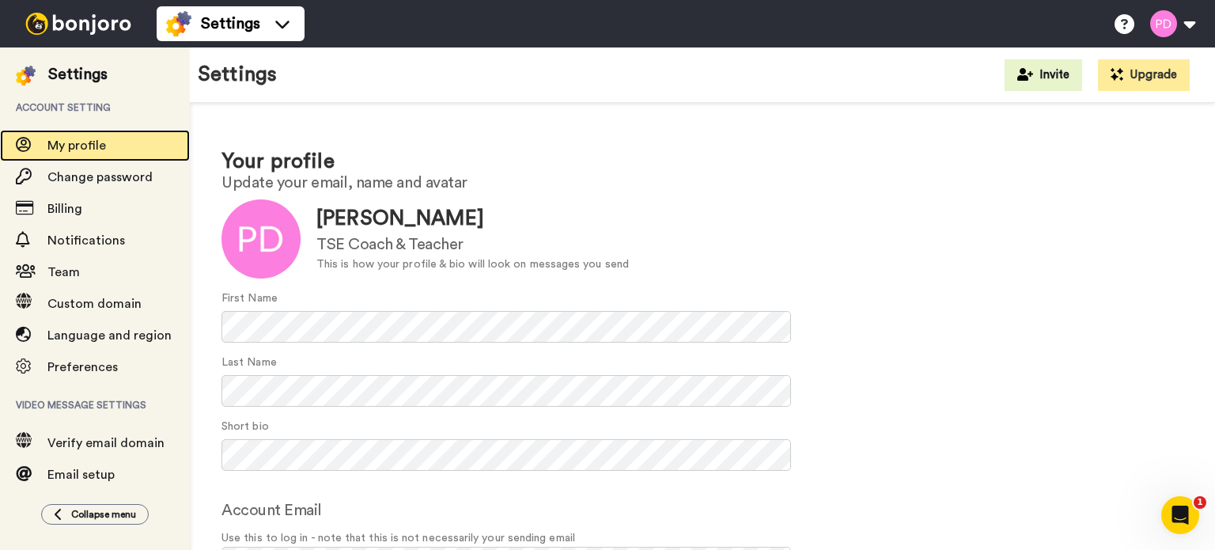
click at [95, 149] on span "My profile" at bounding box center [76, 145] width 59 height 13
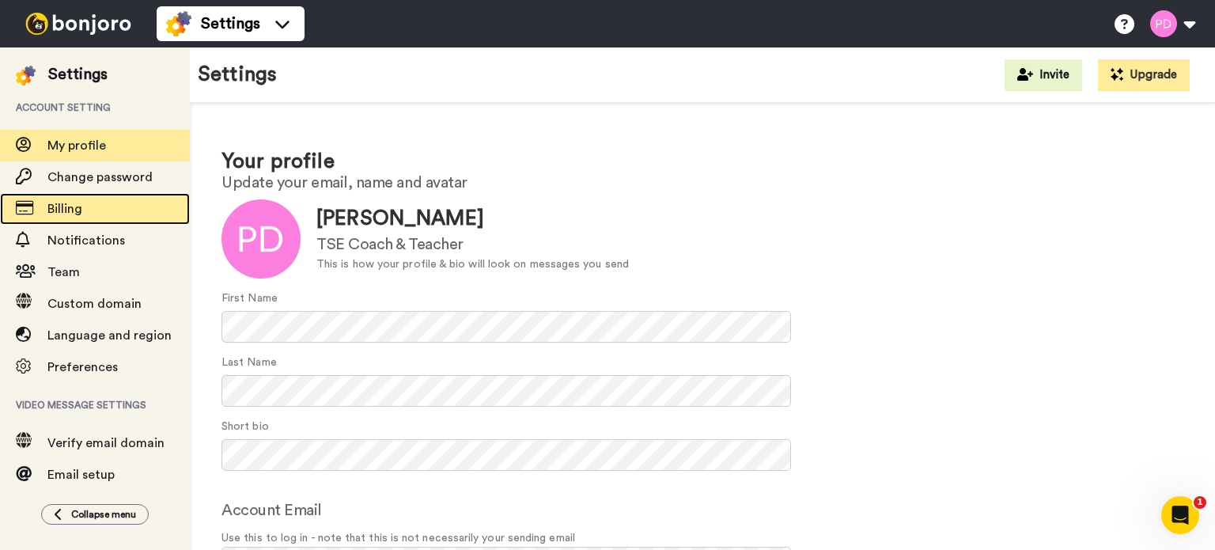
click at [58, 208] on span "Billing" at bounding box center [64, 208] width 35 height 13
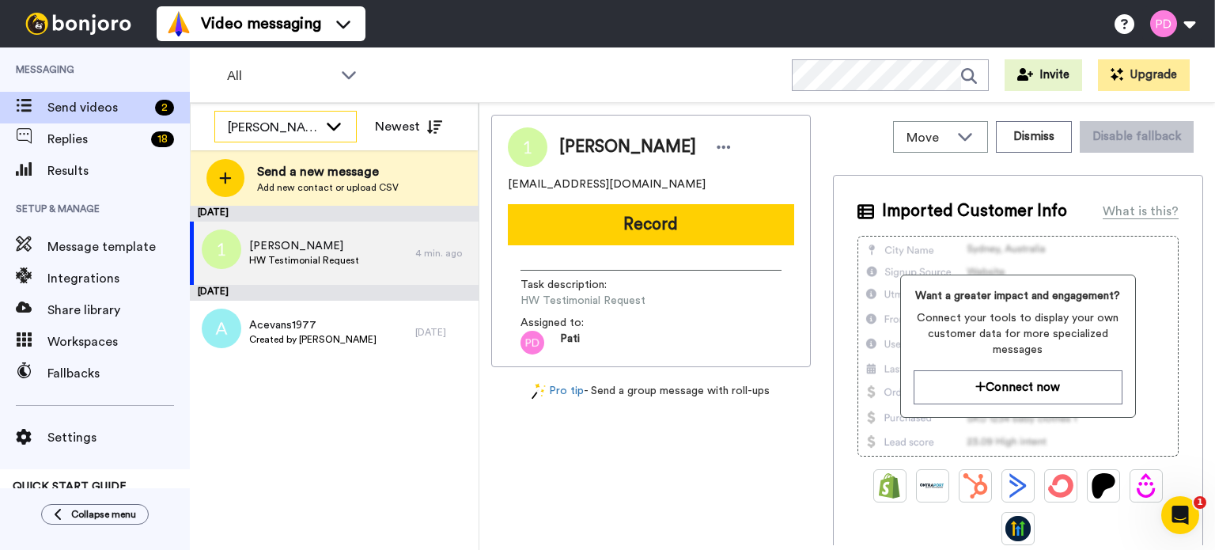
click at [336, 126] on icon at bounding box center [334, 127] width 14 height 8
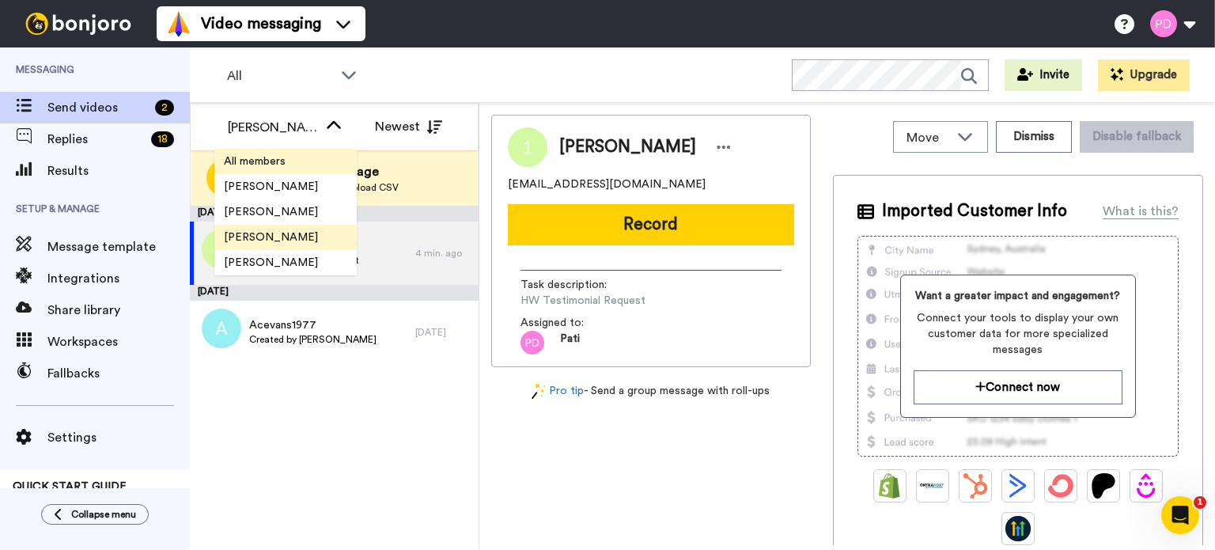
click at [291, 151] on li "All members" at bounding box center [285, 161] width 142 height 25
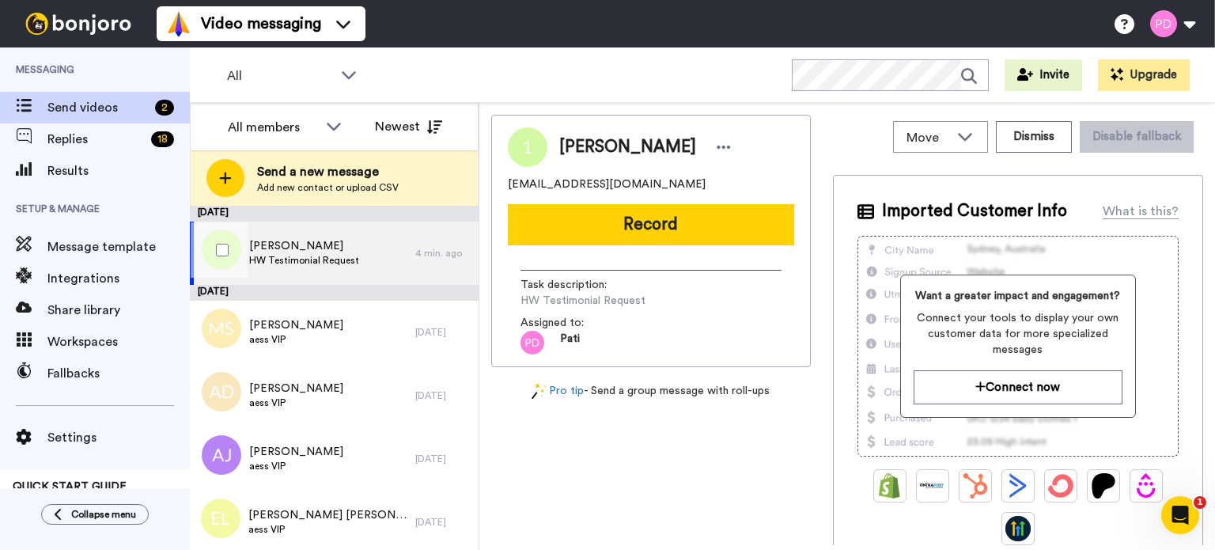
click at [316, 238] on span "DiAnne" at bounding box center [304, 246] width 110 height 16
